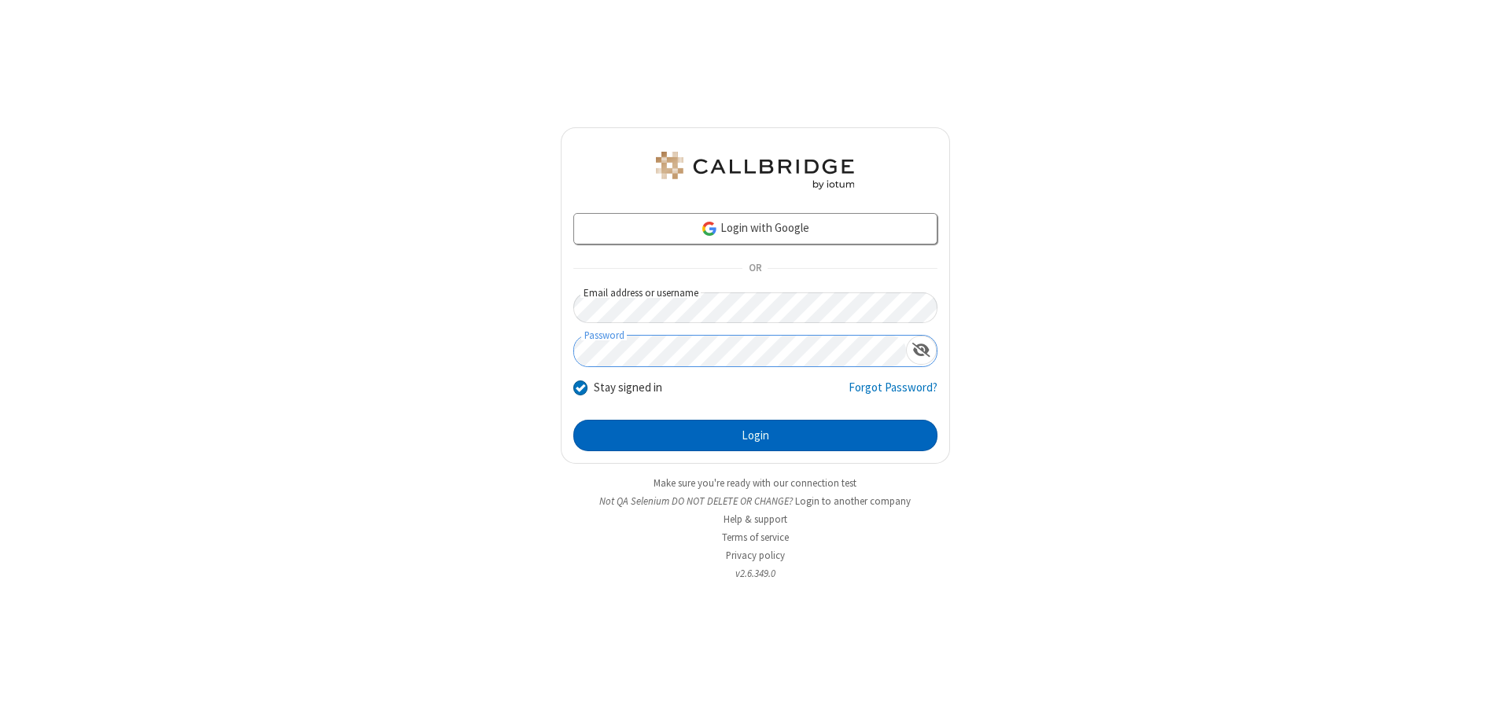
click at [755, 436] on button "Login" at bounding box center [755, 435] width 364 height 31
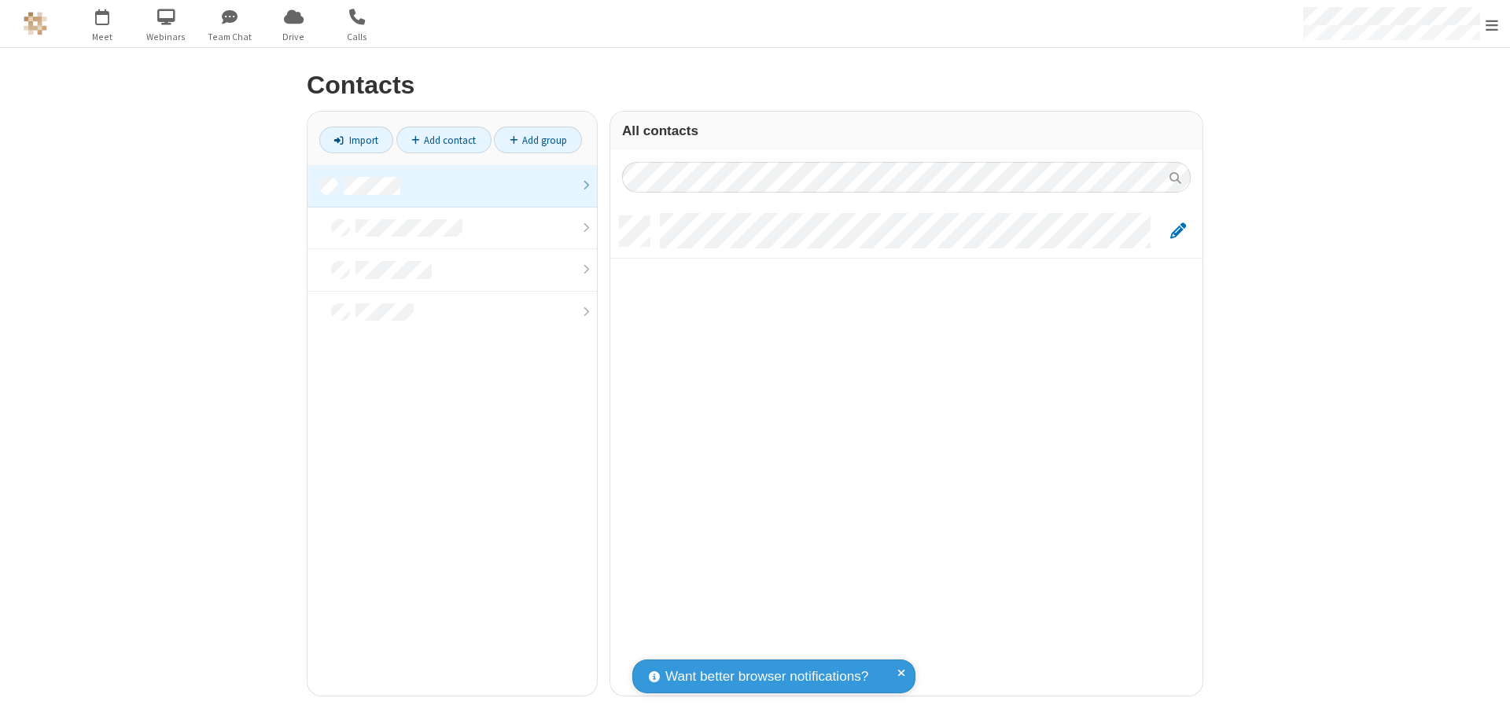
scroll to position [480, 580]
click at [452, 186] on link at bounding box center [451, 186] width 289 height 42
click at [443, 140] on link "Add contact" at bounding box center [443, 140] width 95 height 27
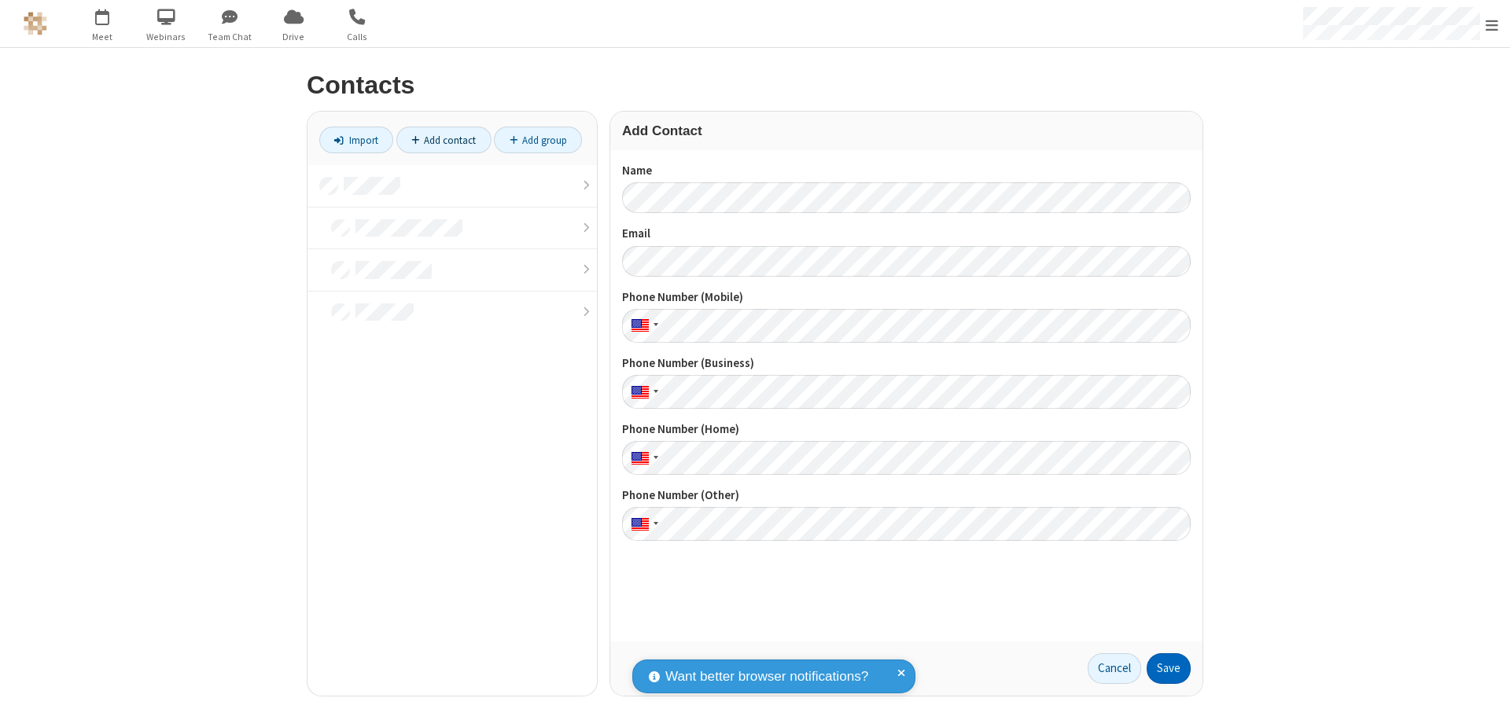
click at [1168, 668] on button "Save" at bounding box center [1168, 668] width 44 height 31
